Goal: Entertainment & Leisure: Consume media (video, audio)

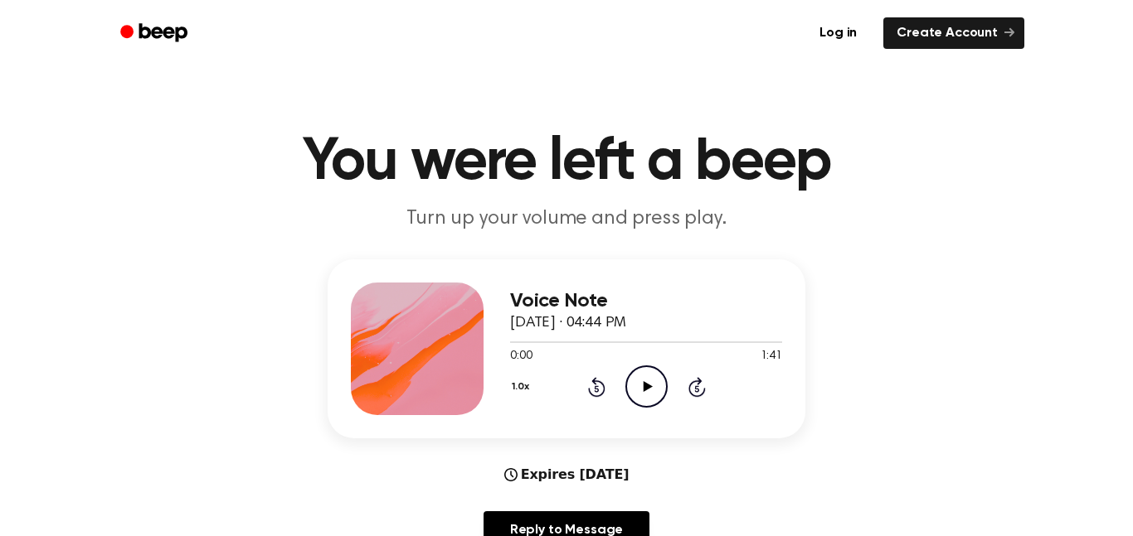
click at [655, 387] on icon "Play Audio" at bounding box center [646, 387] width 42 height 42
click at [649, 391] on icon at bounding box center [646, 386] width 7 height 11
click at [648, 381] on icon "Play Audio" at bounding box center [646, 387] width 42 height 42
click at [644, 398] on icon "Pause Audio" at bounding box center [646, 387] width 42 height 42
click at [654, 397] on icon "Play Audio" at bounding box center [646, 387] width 42 height 42
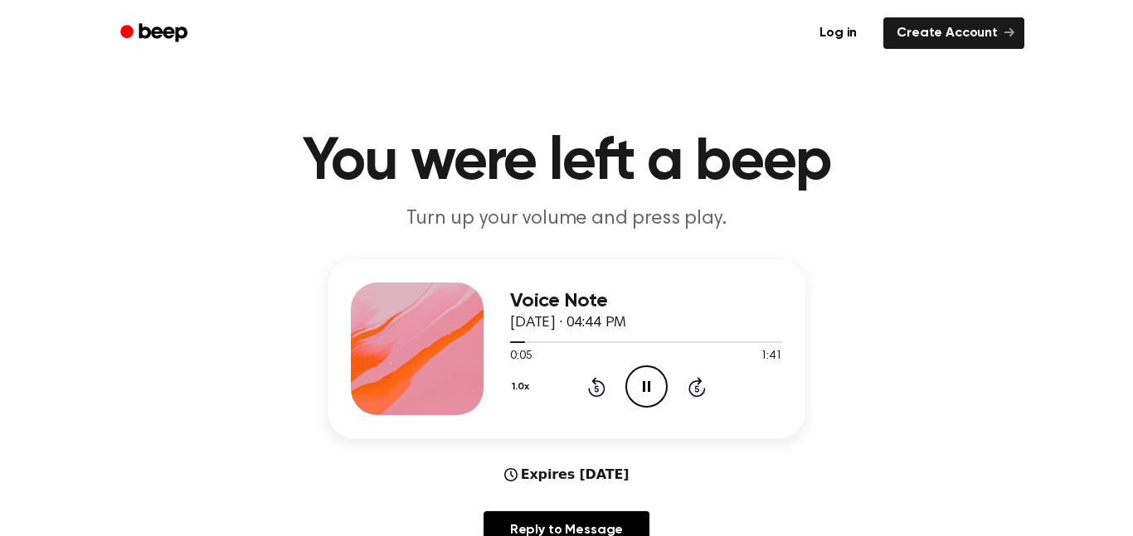
click at [642, 391] on icon "Pause Audio" at bounding box center [646, 387] width 42 height 42
click at [648, 387] on icon at bounding box center [647, 386] width 9 height 11
click at [648, 389] on icon at bounding box center [646, 386] width 7 height 11
click at [522, 343] on span at bounding box center [521, 342] width 13 height 13
click at [643, 389] on icon "Play Audio" at bounding box center [646, 387] width 42 height 42
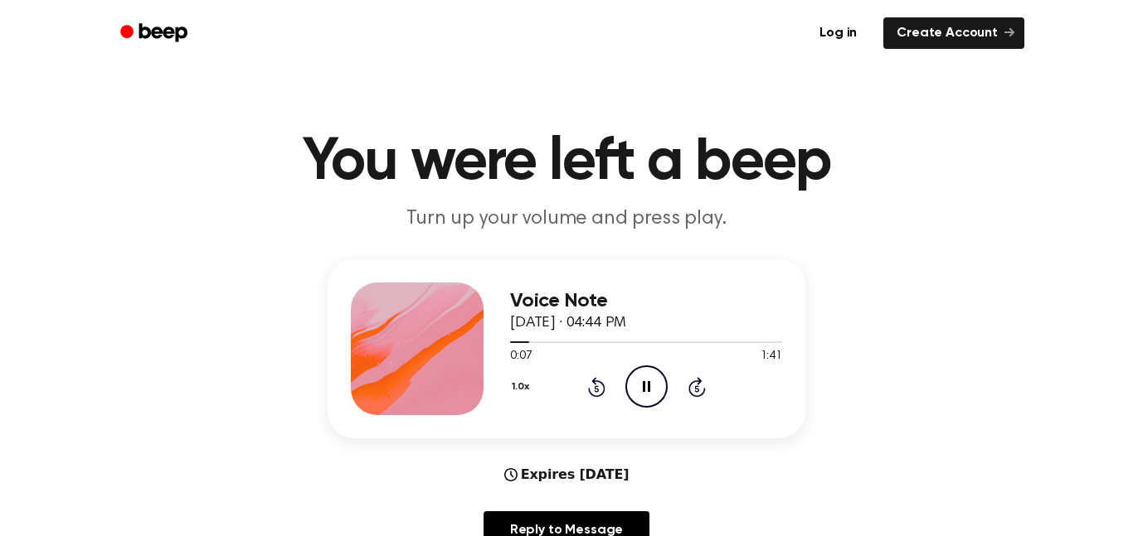
click at [648, 385] on icon at bounding box center [646, 386] width 7 height 11
click at [640, 390] on icon "Play Audio" at bounding box center [646, 387] width 42 height 42
click at [649, 414] on div "Voice Note [DATE] · 04:44 PM 0:08 1:41 Your browser does not support the [objec…" at bounding box center [646, 349] width 272 height 133
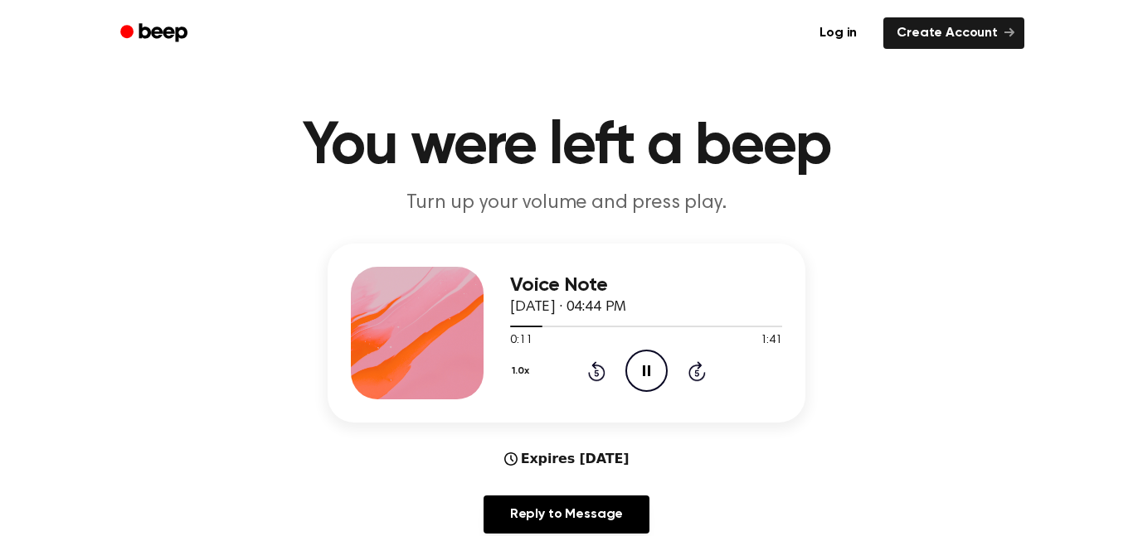
click at [651, 378] on icon "Pause Audio" at bounding box center [646, 371] width 42 height 42
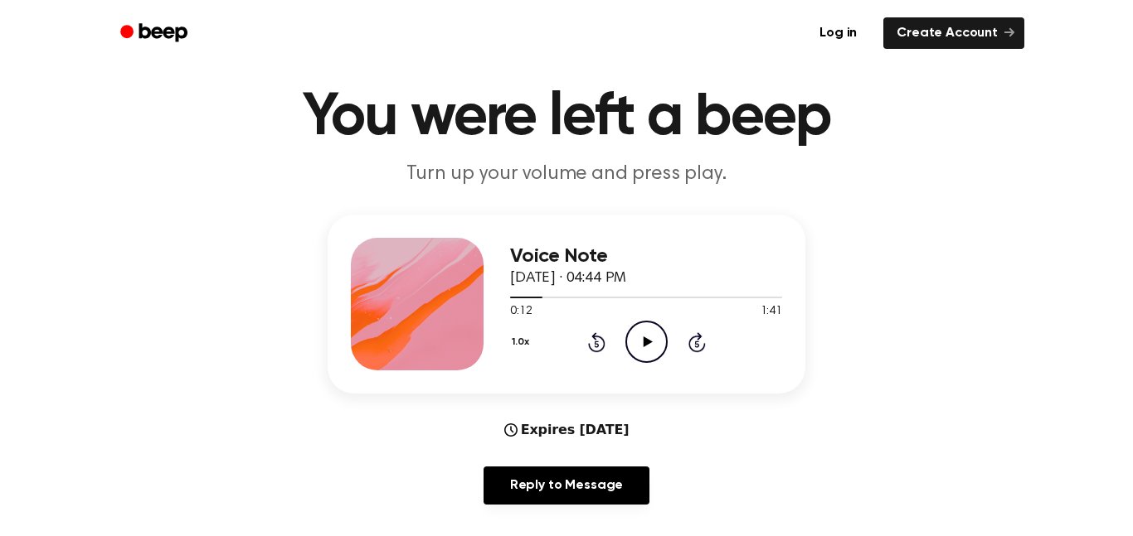
scroll to position [47, 0]
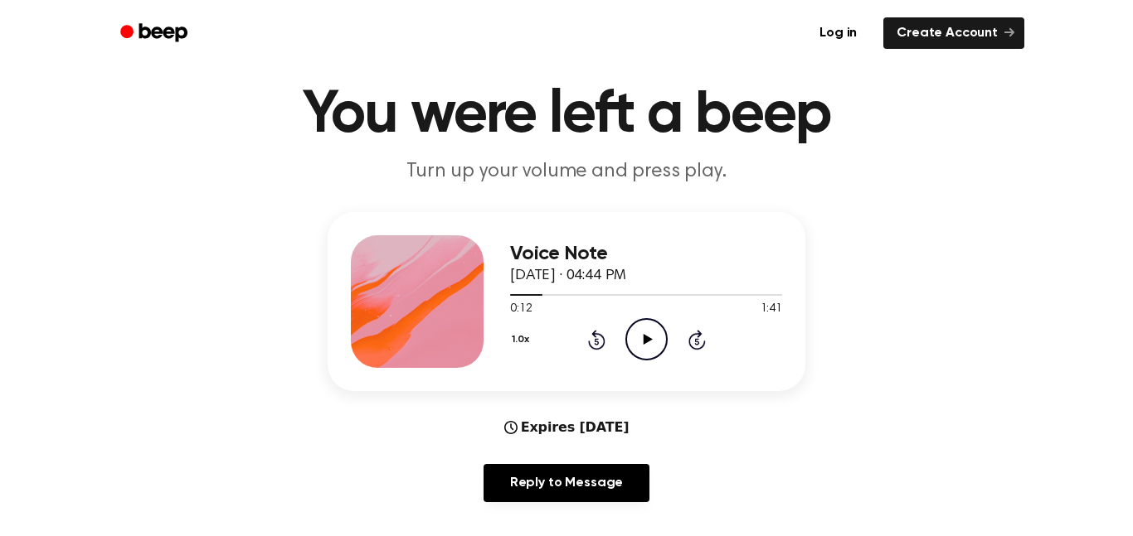
click at [648, 341] on icon at bounding box center [647, 339] width 9 height 11
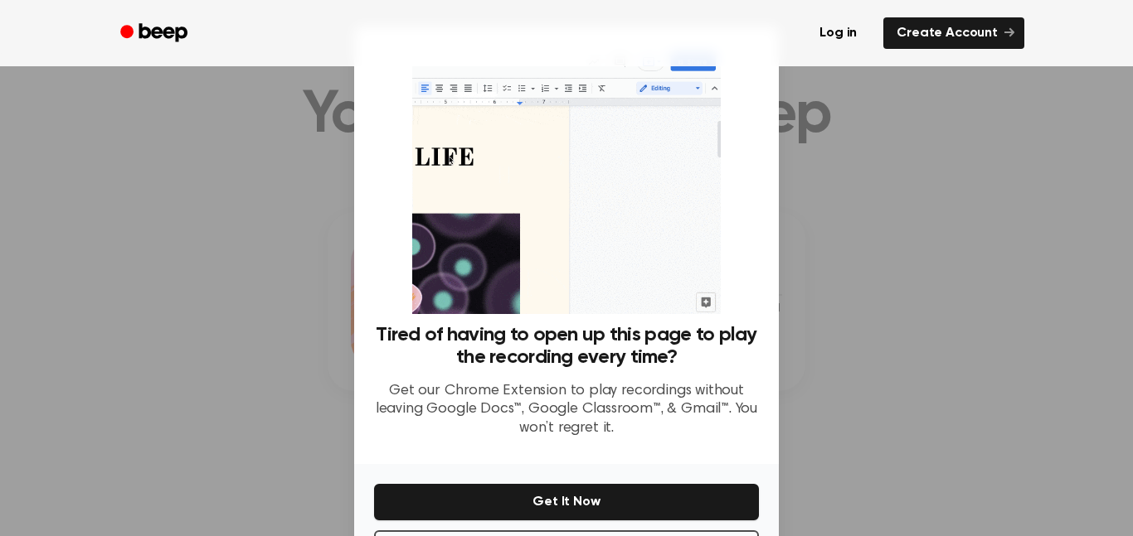
scroll to position [67, 0]
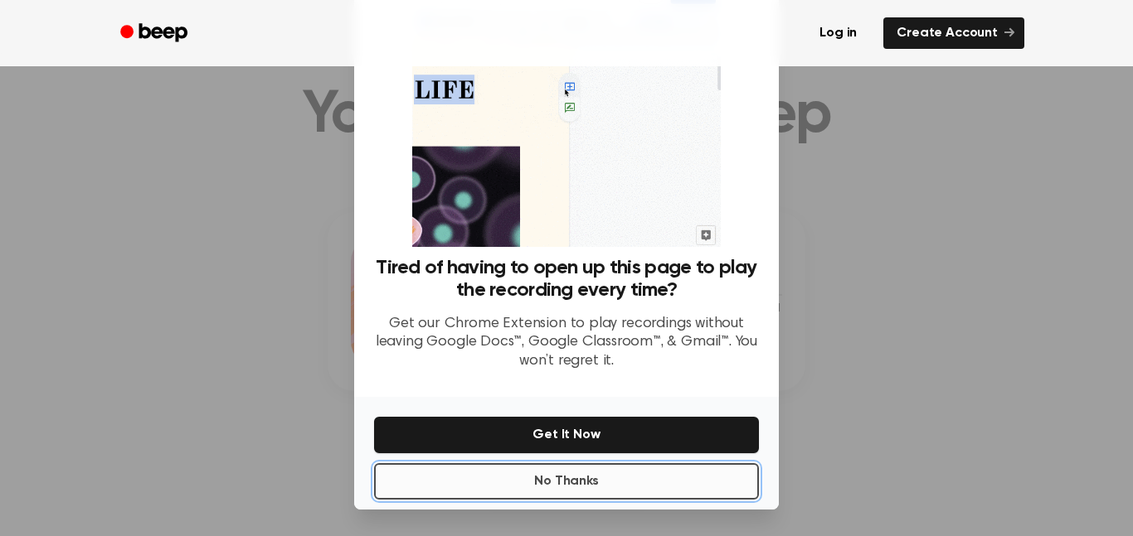
click at [600, 488] on button "No Thanks" at bounding box center [566, 482] width 385 height 36
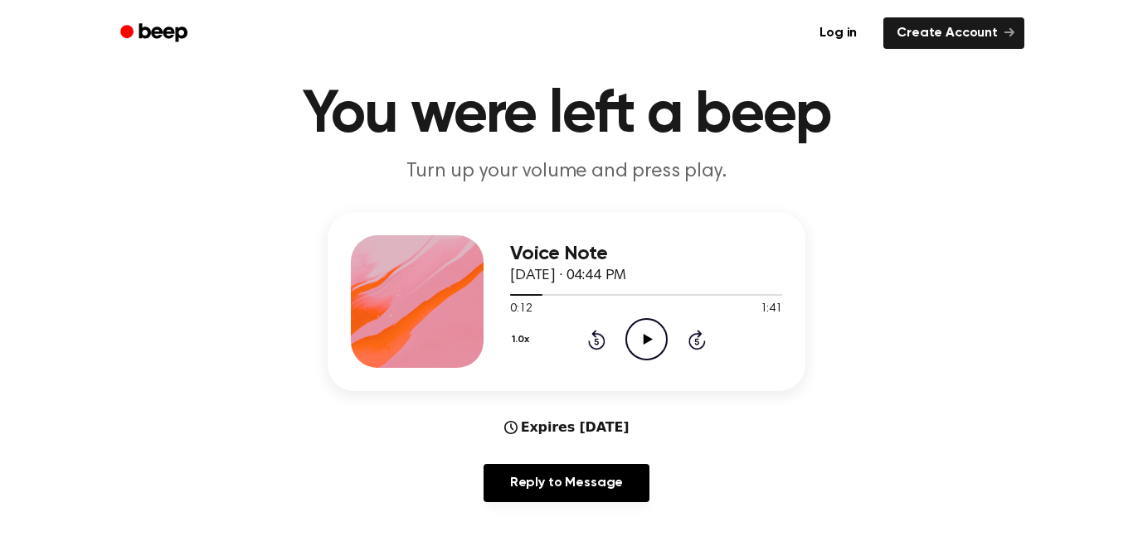
click at [643, 340] on icon "Play Audio" at bounding box center [646, 339] width 42 height 42
click at [653, 355] on icon "Pause Audio" at bounding box center [646, 339] width 42 height 42
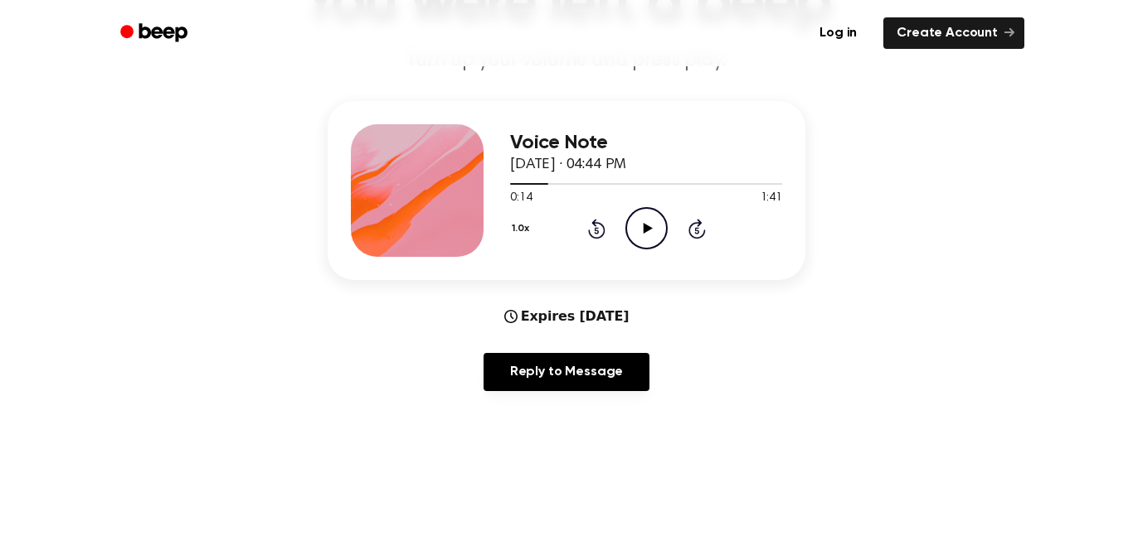
scroll to position [166, 0]
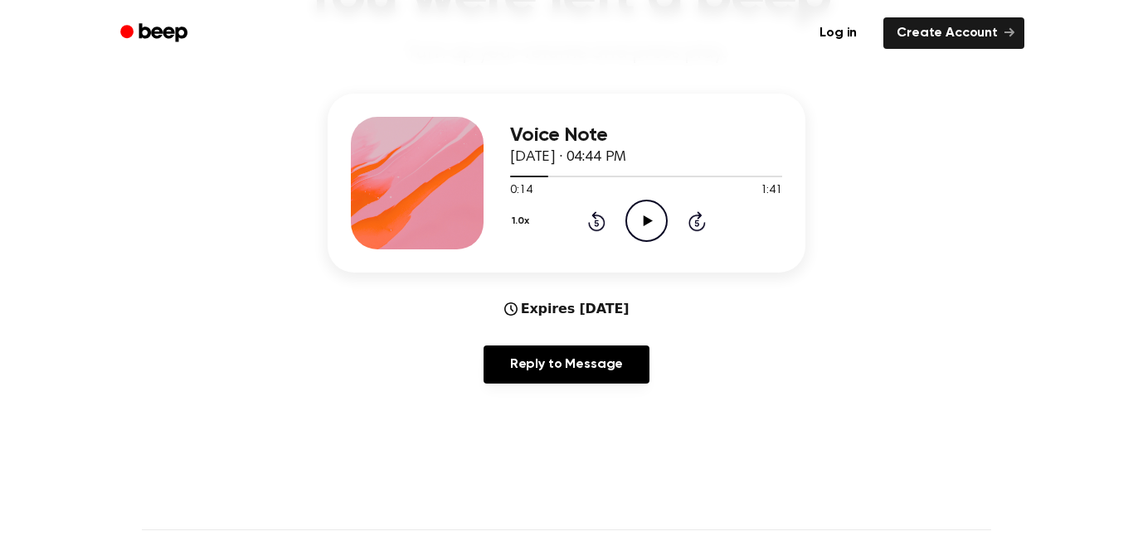
click at [652, 225] on icon "Play Audio" at bounding box center [646, 221] width 42 height 42
click at [653, 246] on div "Voice Note [DATE] · 04:44 PM 0:15 1:41 Your browser does not support the [objec…" at bounding box center [646, 183] width 272 height 133
click at [638, 235] on icon "Pause Audio" at bounding box center [646, 221] width 42 height 42
click at [538, 177] on div at bounding box center [535, 177] width 51 height 2
click at [633, 219] on icon "Play Audio" at bounding box center [646, 221] width 42 height 42
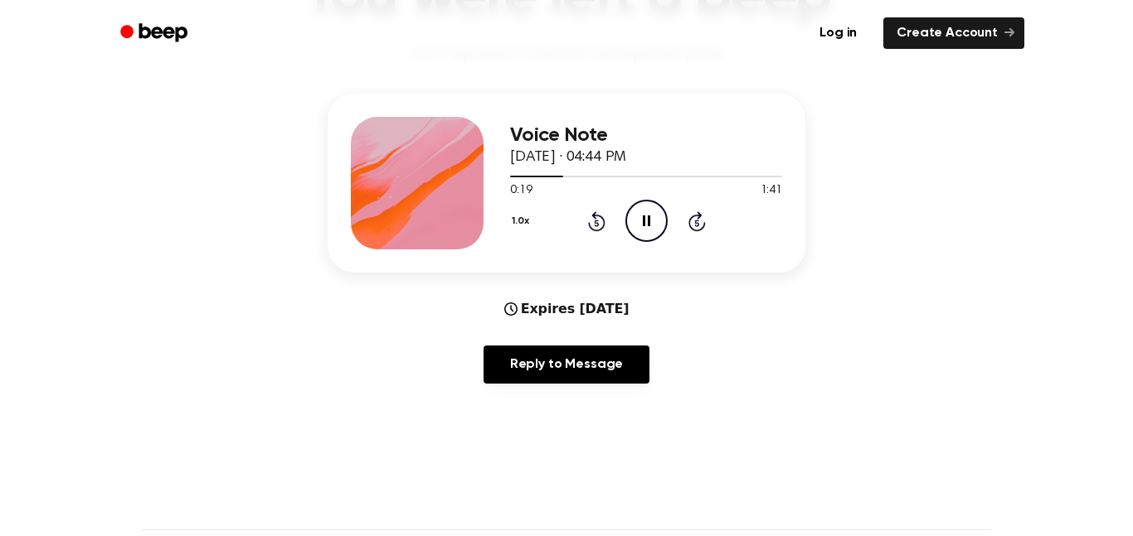
click at [640, 218] on icon "Pause Audio" at bounding box center [646, 221] width 42 height 42
click at [636, 226] on icon "Play Audio" at bounding box center [646, 221] width 42 height 42
click at [634, 226] on icon "Pause Audio" at bounding box center [646, 221] width 42 height 42
click at [660, 232] on icon "Play Audio" at bounding box center [646, 221] width 42 height 42
click at [645, 236] on icon "Pause Audio" at bounding box center [646, 221] width 42 height 42
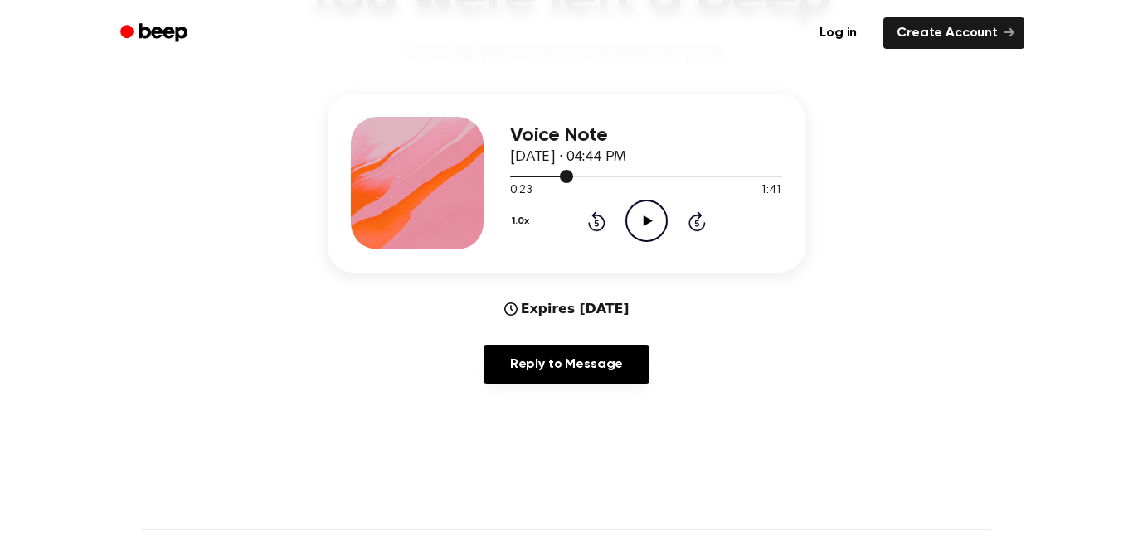
click at [557, 172] on div at bounding box center [646, 175] width 272 height 13
click at [650, 214] on icon "Play Audio" at bounding box center [646, 221] width 42 height 42
click at [653, 222] on icon "Pause Audio" at bounding box center [646, 221] width 42 height 42
click at [653, 226] on icon "Play Audio" at bounding box center [646, 221] width 42 height 42
click at [648, 231] on icon "Pause Audio" at bounding box center [646, 221] width 42 height 42
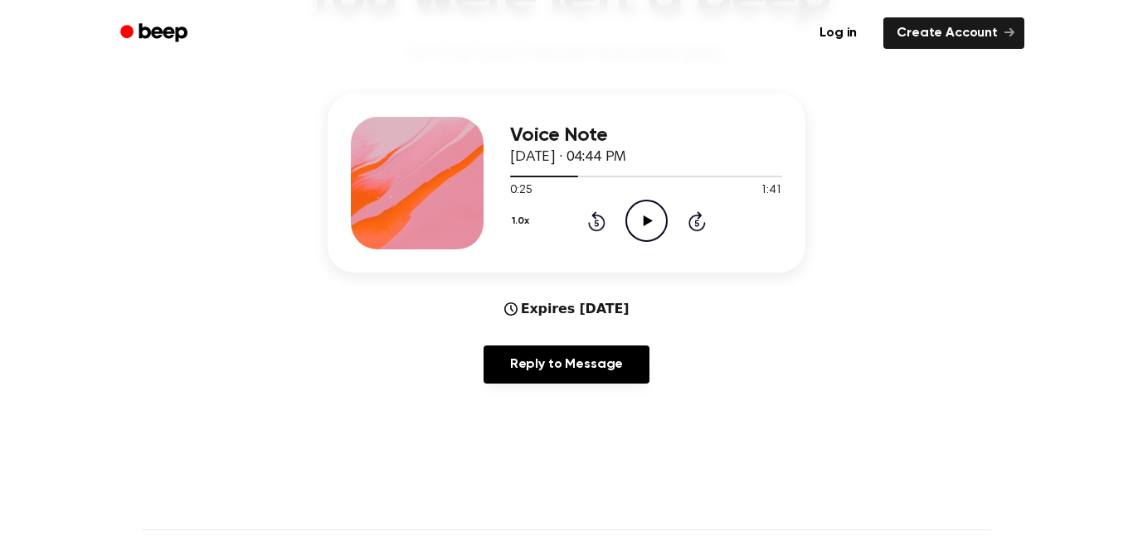
click at [648, 231] on icon "Play Audio" at bounding box center [646, 221] width 42 height 42
click at [648, 230] on icon "Pause Audio" at bounding box center [646, 221] width 42 height 42
click at [648, 230] on icon "Play Audio" at bounding box center [646, 221] width 42 height 42
click at [648, 233] on icon "Pause Audio" at bounding box center [646, 221] width 42 height 42
click at [648, 233] on icon "Play Audio" at bounding box center [646, 221] width 42 height 42
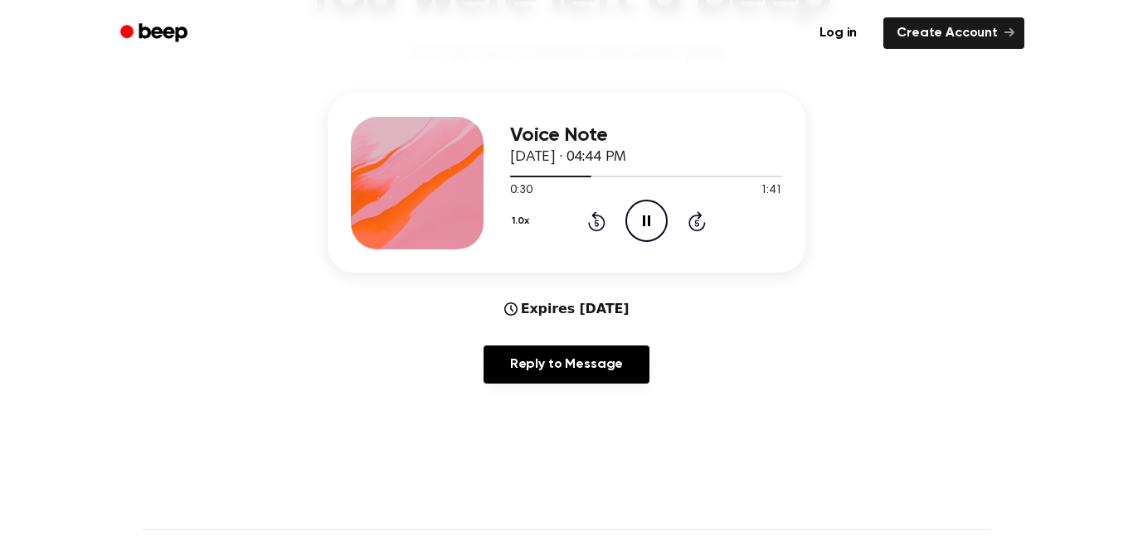
click at [648, 233] on icon "Pause Audio" at bounding box center [646, 221] width 42 height 42
